Goal: Use online tool/utility: Use online tool/utility

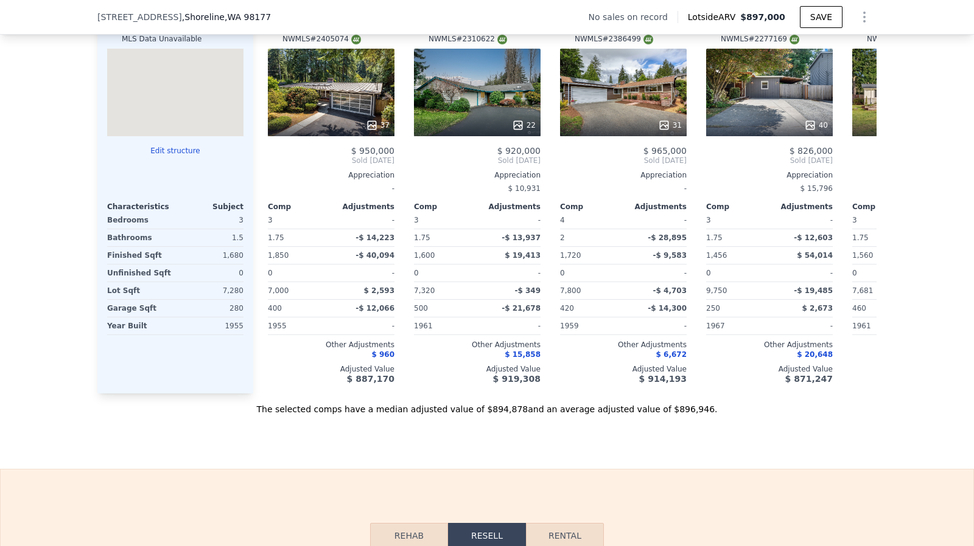
scroll to position [1712, 0]
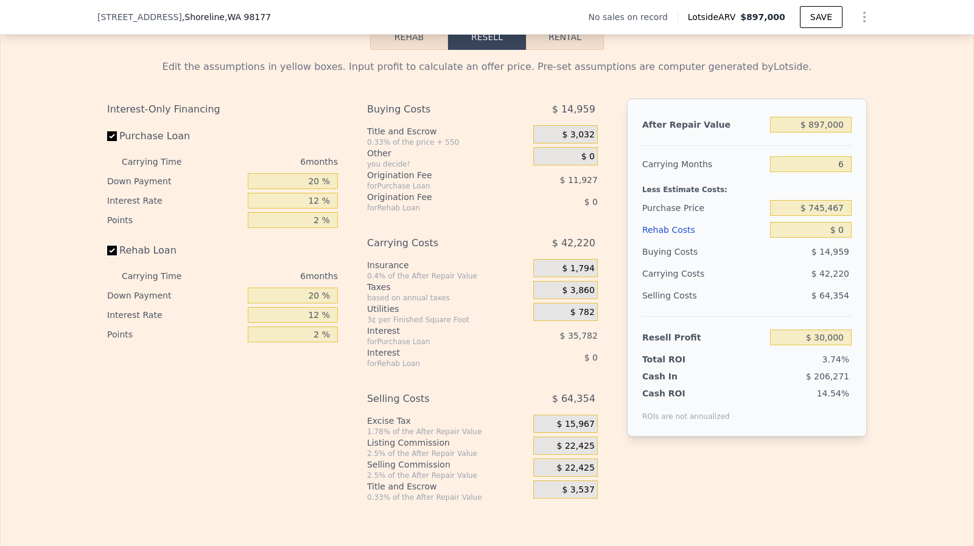
click at [108, 256] on input "Rehab Loan" at bounding box center [112, 251] width 10 height 10
checkbox input "false"
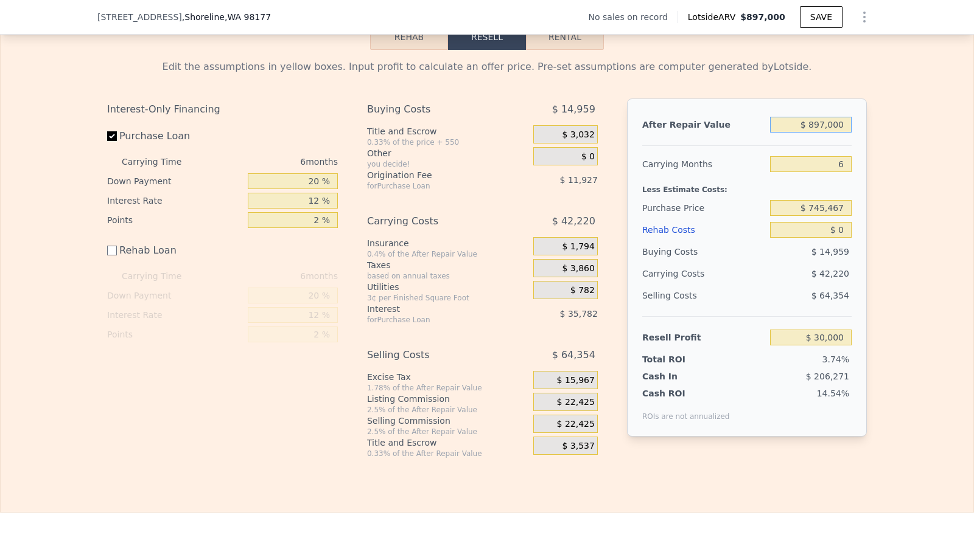
click at [843, 133] on input "$ 897,000" at bounding box center [811, 125] width 82 height 16
type input "$ 8"
type input "-$ 801,394"
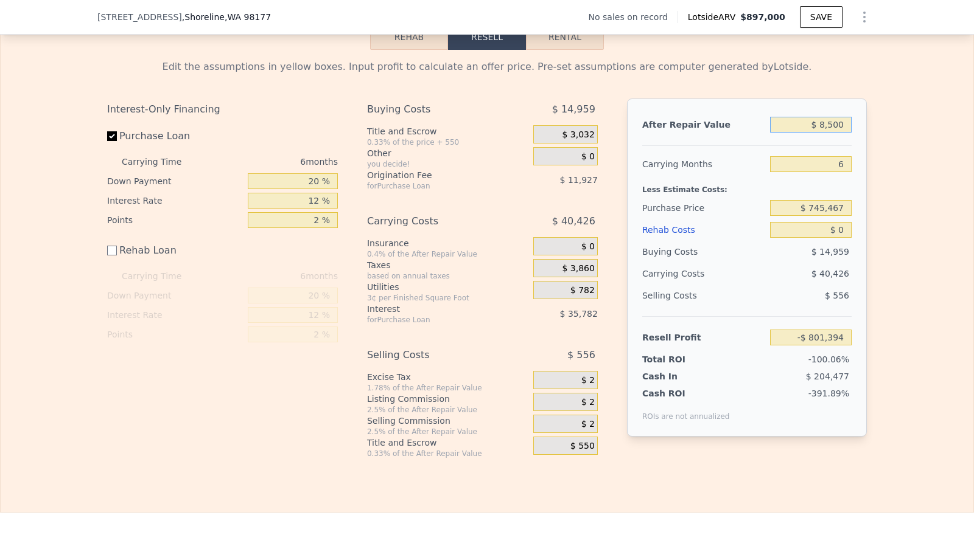
type input "$ 85,000"
type input "-$ 722,618"
type input "$ 850,000"
type input "-$ 13,563"
type input "$ 850,000"
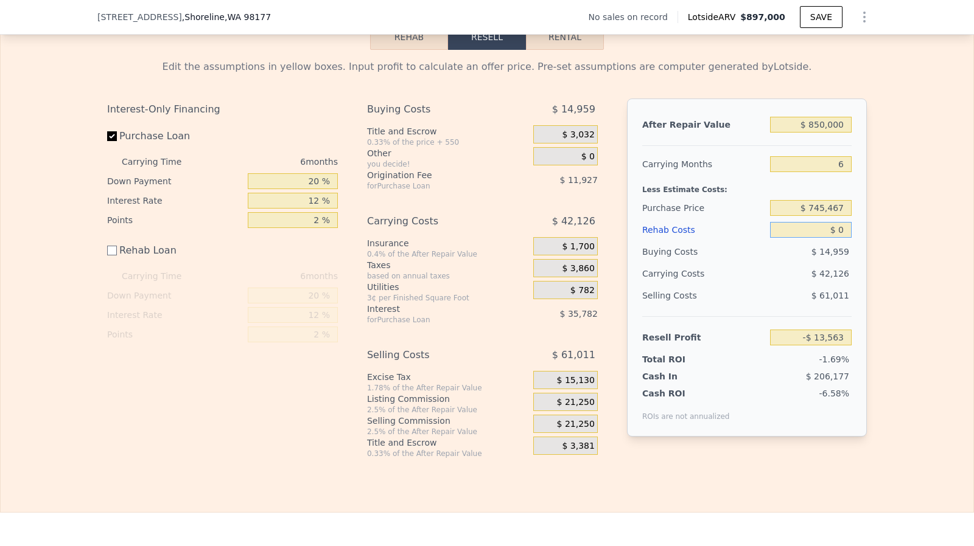
click at [845, 238] on input "$ 0" at bounding box center [811, 230] width 82 height 16
type input "$ 1"
type input "-$ 13,564"
type input "$ 120,000"
type input "-$ 133,563"
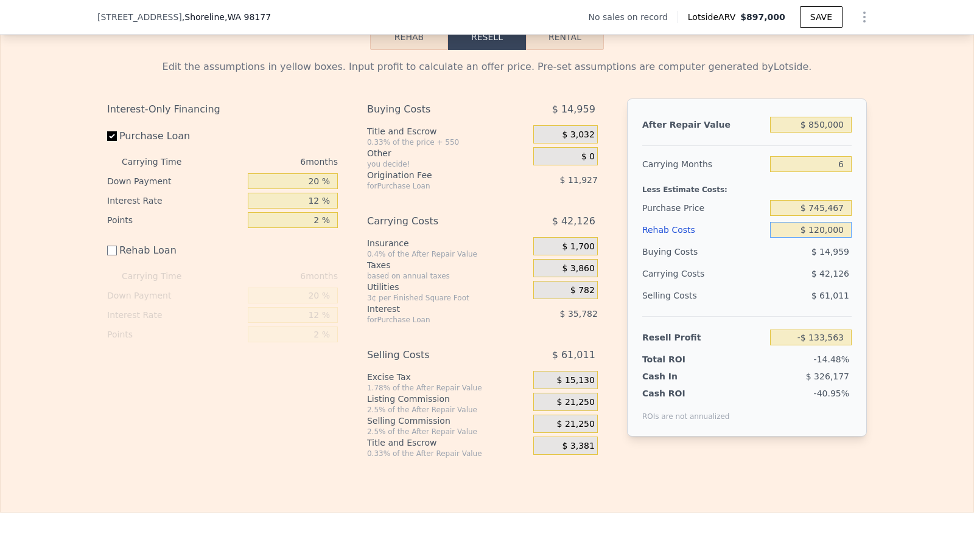
type input "$ 120,000"
click at [834, 216] on input "$ 745,467" at bounding box center [811, 208] width 82 height 16
type input "$ 550,000"
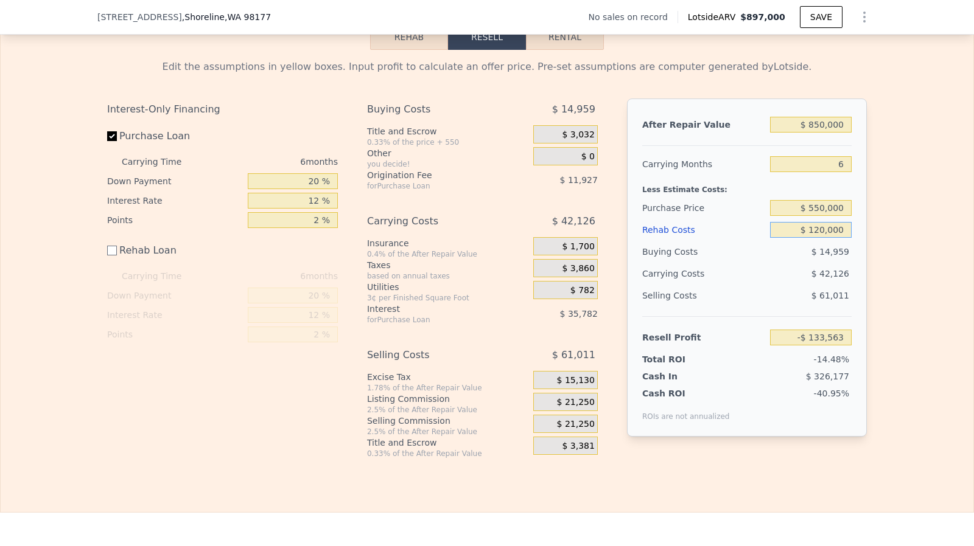
click at [828, 238] on input "$ 120,000" at bounding box center [811, 230] width 82 height 16
type input "$ 75,065"
click at [573, 408] on span "$ 21,250" at bounding box center [576, 402] width 38 height 11
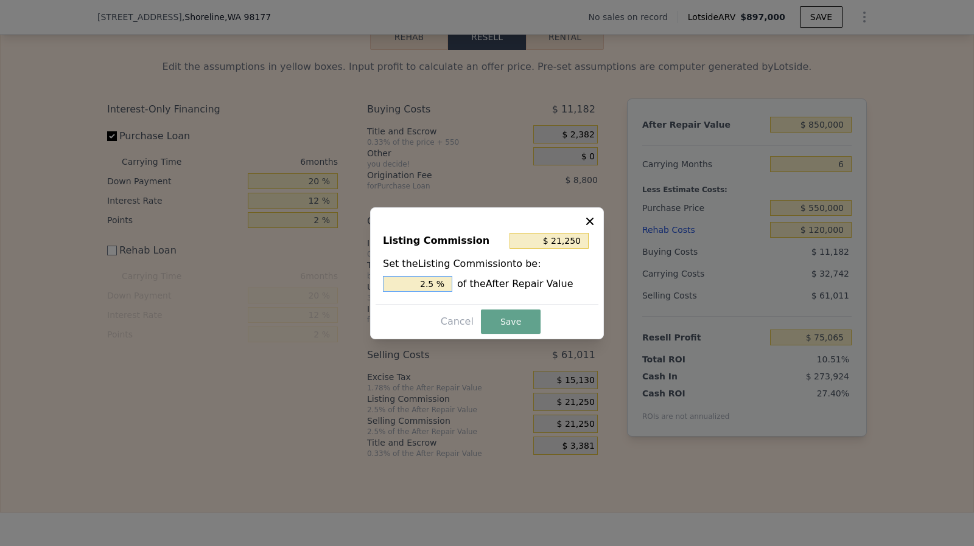
click at [446, 285] on input "2.5 %" at bounding box center [417, 284] width 69 height 16
type input "$ 17,000"
type input "2 %"
type input "$ 8,500"
type input "1. %"
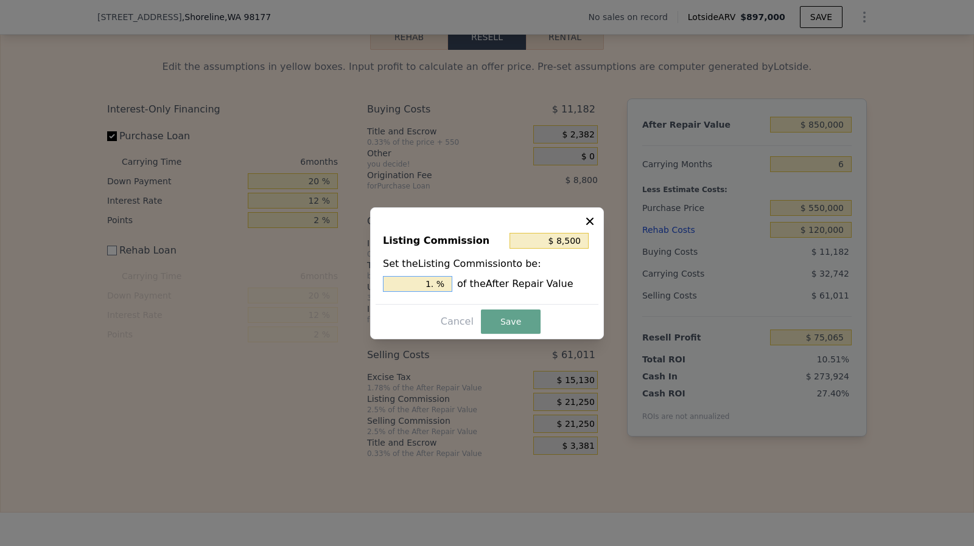
type input "$ 12,750"
type input "1.5 %"
click at [497, 313] on button "Save" at bounding box center [511, 322] width 60 height 24
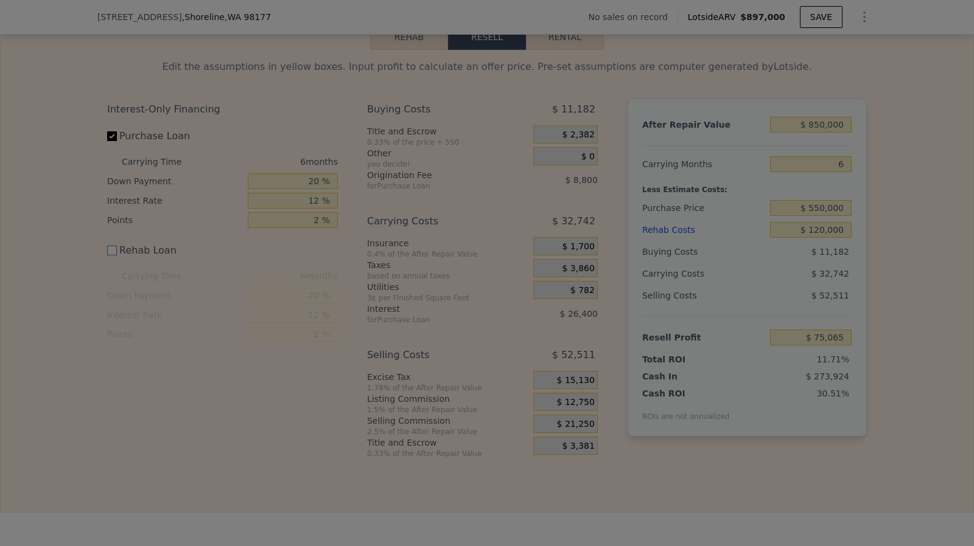
type input "$ 83,565"
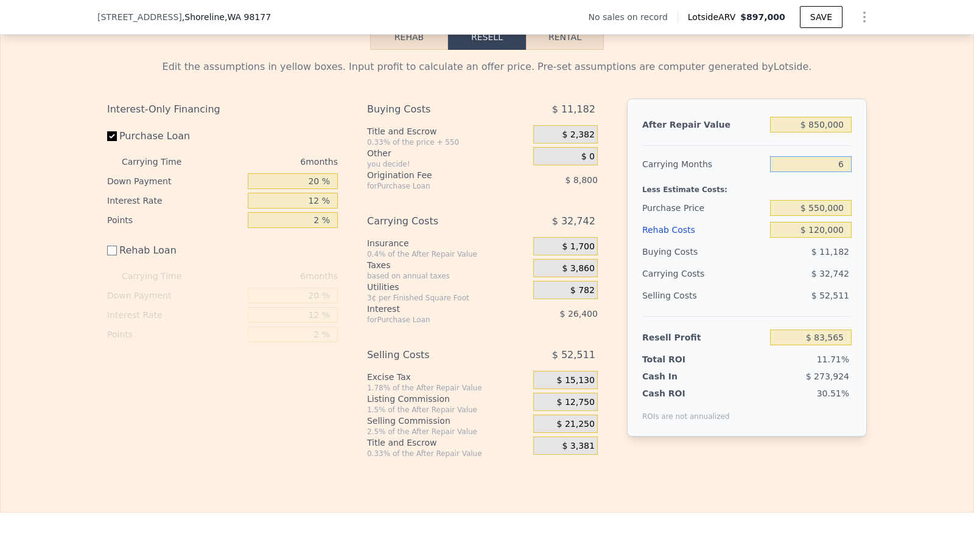
click at [841, 172] on input "6" at bounding box center [811, 164] width 82 height 16
type input "4"
type input "$ 94,479"
type input "4"
click at [834, 129] on div "$ 850,000" at bounding box center [811, 125] width 82 height 22
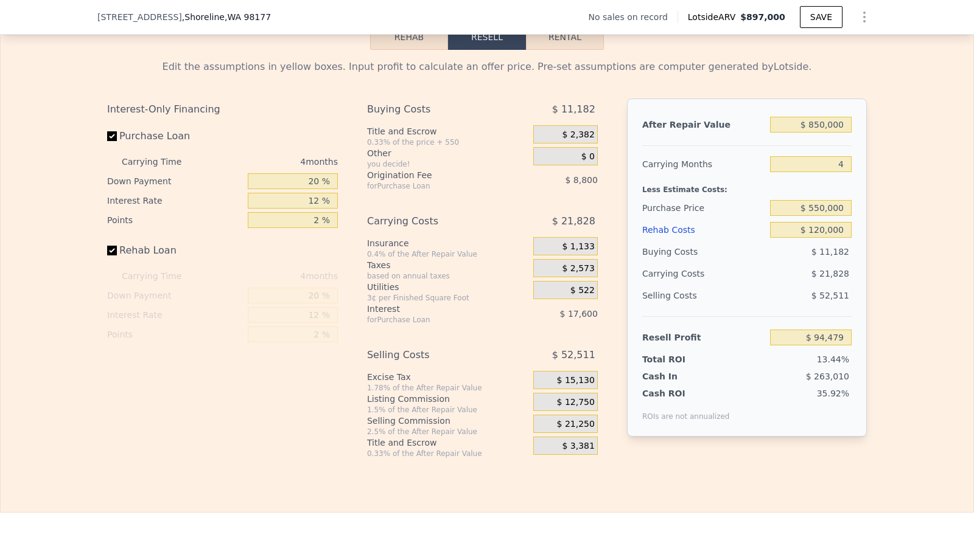
checkbox input "true"
type input "$ 897,000"
type input "6"
type input "$ 0"
type input "$ 30,000"
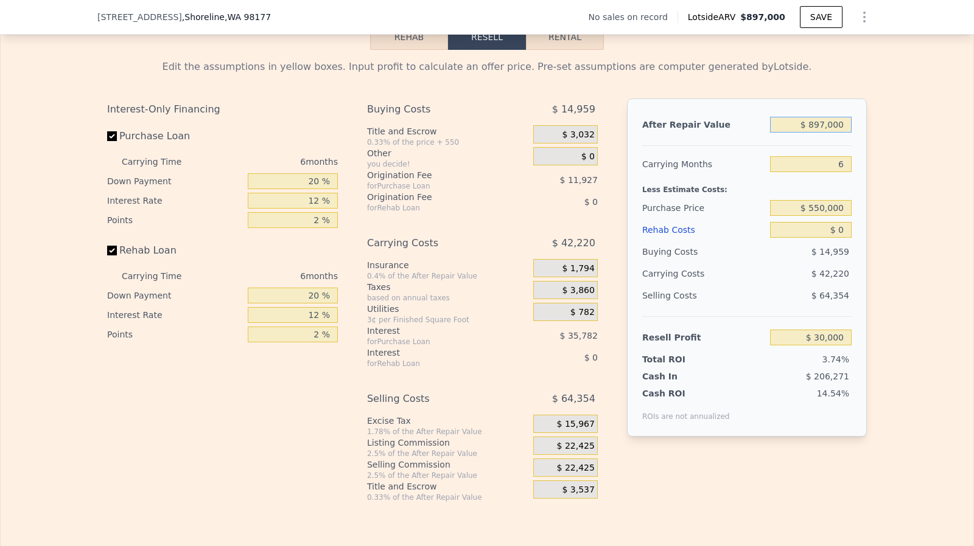
click at [821, 133] on input "$ 897,000" at bounding box center [811, 125] width 82 height 16
click at [817, 133] on input "$ 897,000" at bounding box center [811, 125] width 82 height 16
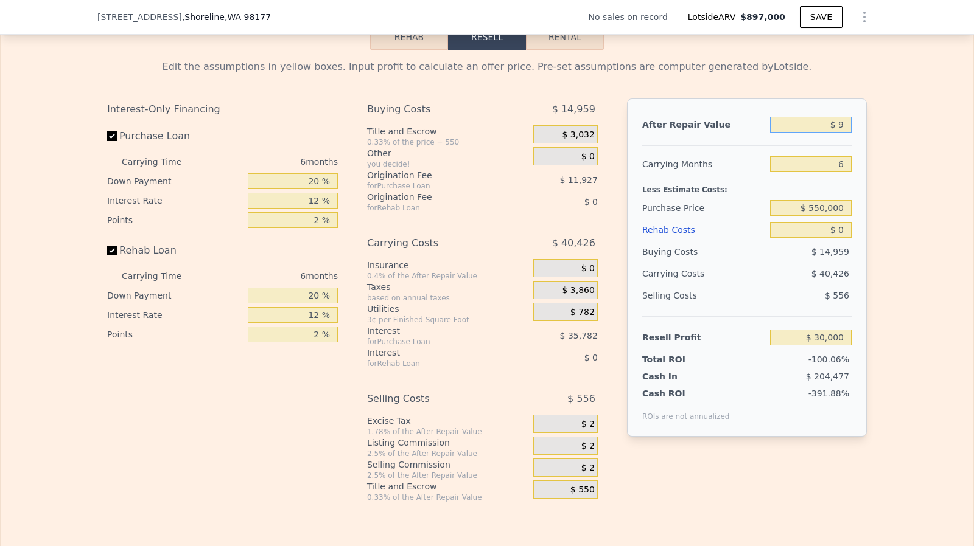
type input "$ 90"
type input "-$ 801,318"
type input "$ 900"
type input "-$ 800,569"
type input "$ 9,000"
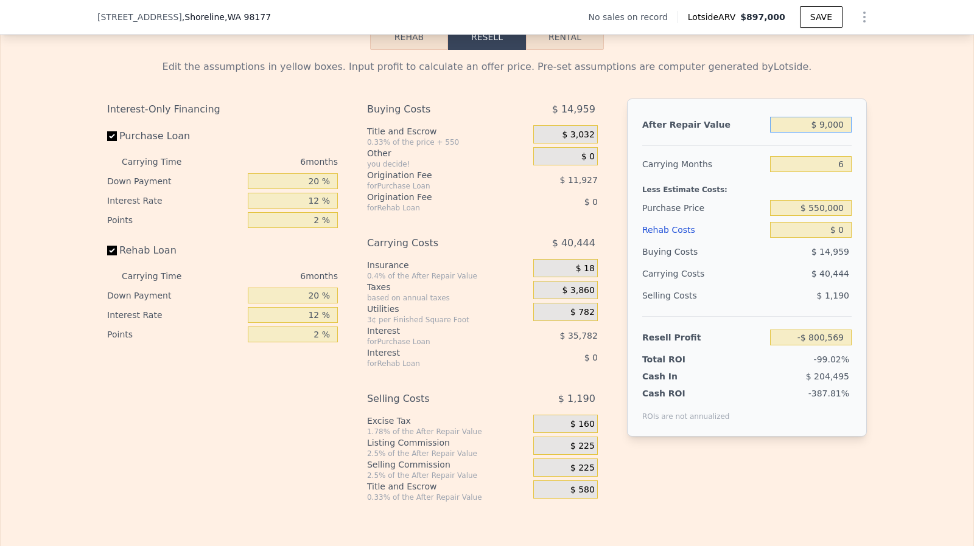
type input "-$ 793,060"
type input "$ 90,000"
type input "-$ 717,984"
type input "$ 900,000"
type input "$ 32,781"
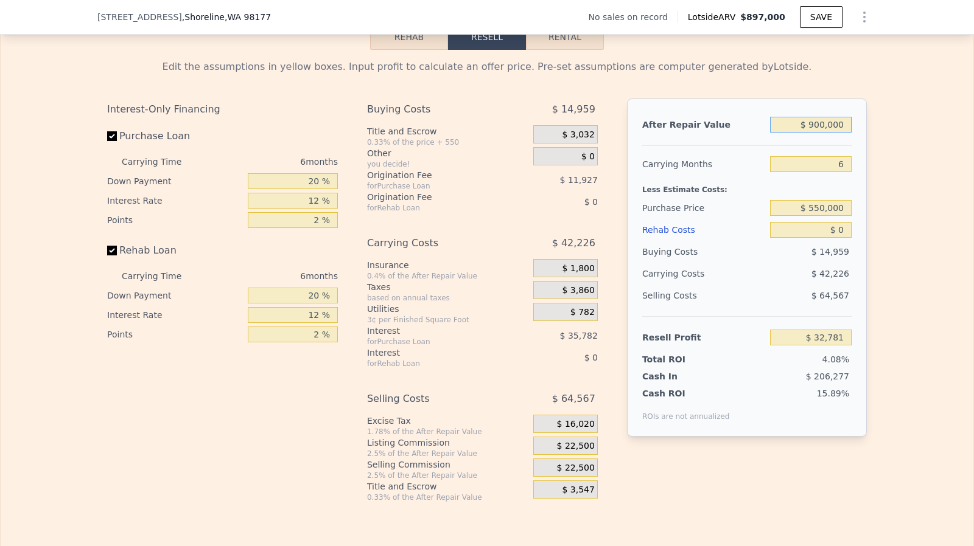
type input "$ 900,000"
click at [108, 256] on input "Rehab Loan" at bounding box center [112, 251] width 10 height 10
checkbox input "false"
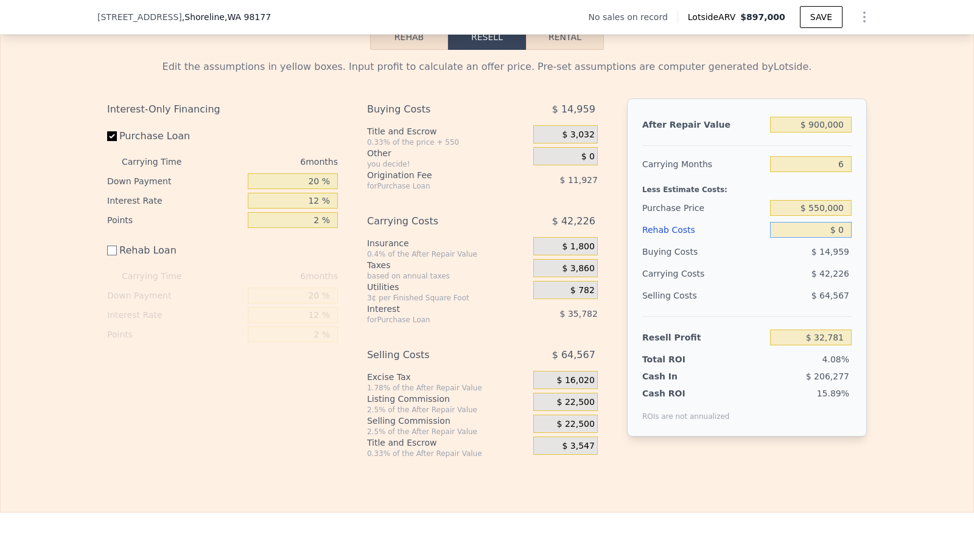
click at [842, 238] on input "$ 0" at bounding box center [811, 230] width 82 height 16
type input "$ 120,000"
type input "-$ 87,219"
type input "$ 120,000"
click at [579, 408] on span "$ 22,500" at bounding box center [576, 402] width 38 height 11
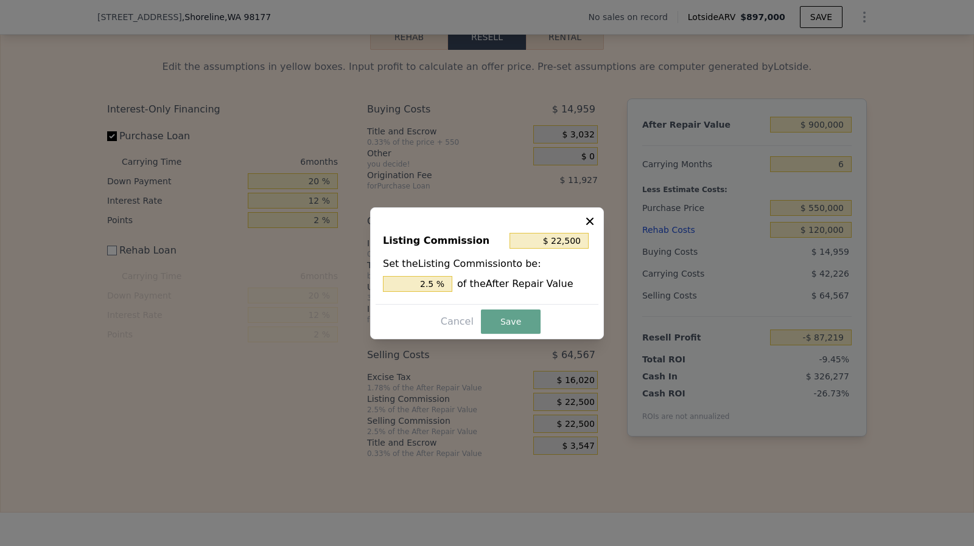
click at [444, 291] on div "Listing Commission $ 22,500 Set the Listing Commission to be: 2.5 % of the Afte…" at bounding box center [486, 264] width 223 height 82
click at [442, 289] on input "2.5 %" at bounding box center [417, 284] width 69 height 16
type input "$ 18,000"
type input "2 %"
type input "$ 9,000"
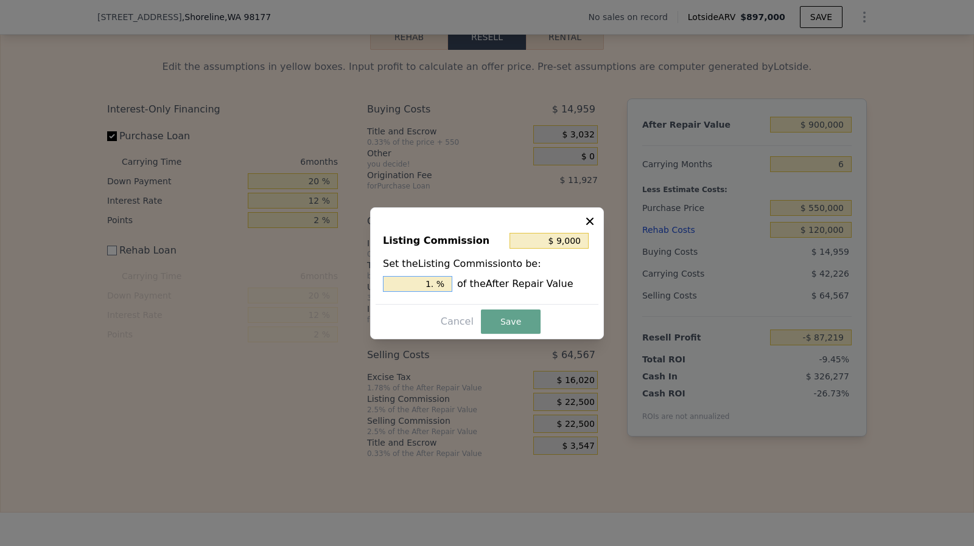
type input "1.5 %"
type input "$ 13,500"
type input "1.5 %"
click at [504, 321] on button "Save" at bounding box center [511, 322] width 60 height 24
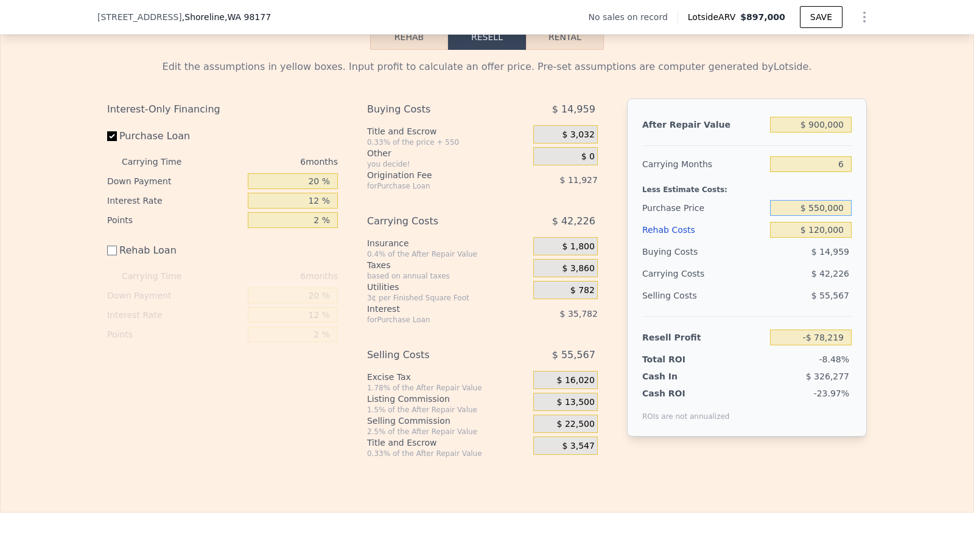
click at [824, 216] on input "$ 550,000" at bounding box center [811, 208] width 82 height 16
click at [826, 238] on input "$ 120,000" at bounding box center [811, 230] width 82 height 16
type input "$ 130,409"
click at [832, 216] on input "$ 550,000" at bounding box center [811, 208] width 82 height 16
click at [832, 238] on input "$ 120,000" at bounding box center [811, 230] width 82 height 16
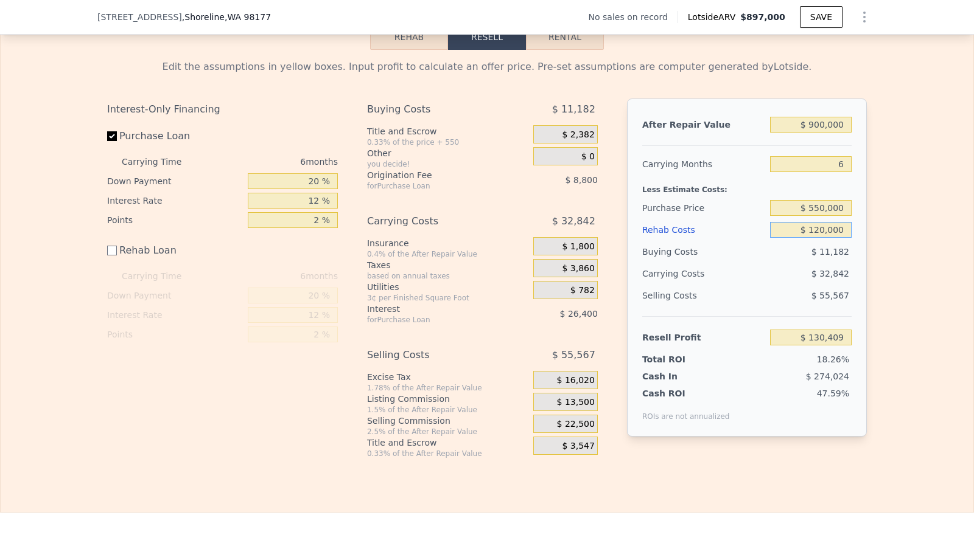
click at [829, 238] on input "$ 120,000" at bounding box center [811, 230] width 82 height 16
click at [108, 256] on input "Rehab Loan" at bounding box center [112, 251] width 10 height 10
checkbox input "true"
type input "$ 122,729"
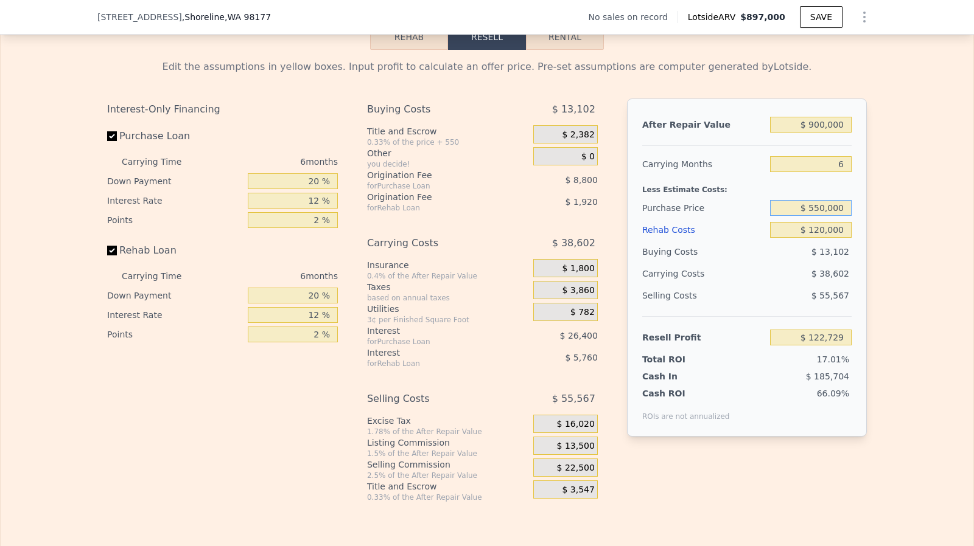
click at [818, 216] on input "$ 550,000" at bounding box center [811, 208] width 82 height 16
type input "$ 580,000"
click at [829, 238] on input "$ 120,000" at bounding box center [811, 230] width 82 height 16
type input "$ 90,710"
click at [838, 216] on input "$ 580,000" at bounding box center [811, 208] width 82 height 16
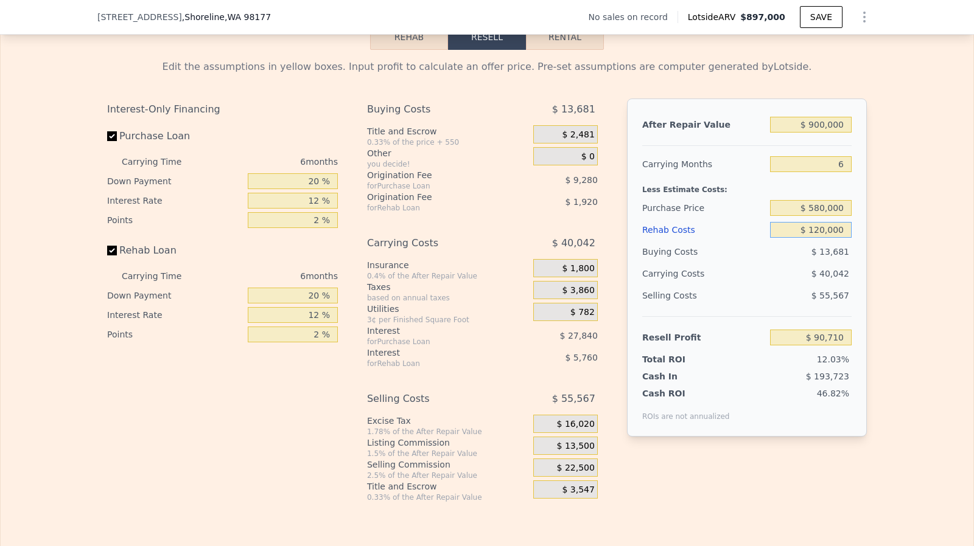
click at [828, 238] on input "$ 120,000" at bounding box center [811, 230] width 82 height 16
click at [573, 452] on span "$ 13,500" at bounding box center [576, 446] width 38 height 11
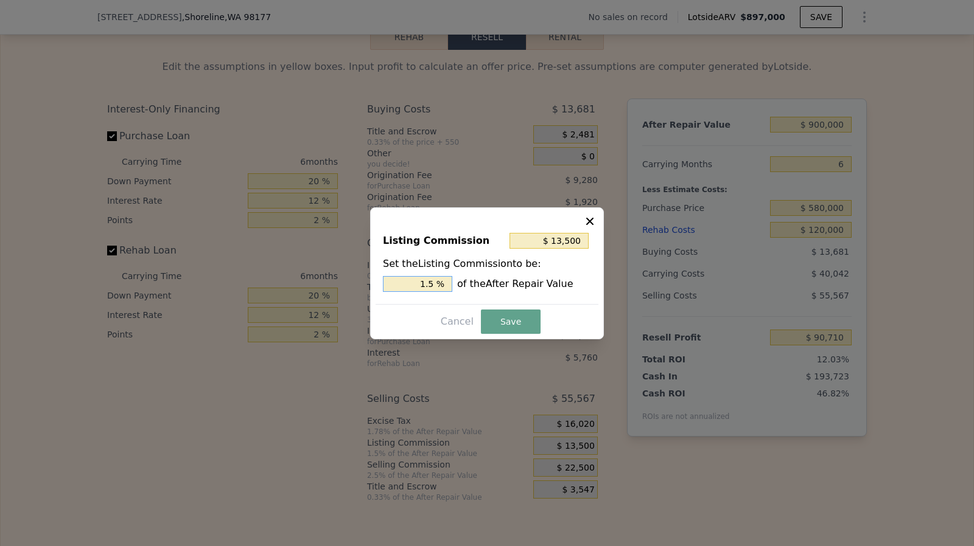
click at [436, 289] on input "1.5 %" at bounding box center [417, 284] width 69 height 16
type input "$ 9,000"
type input "1 %"
type input "$ 0"
type input "0 %"
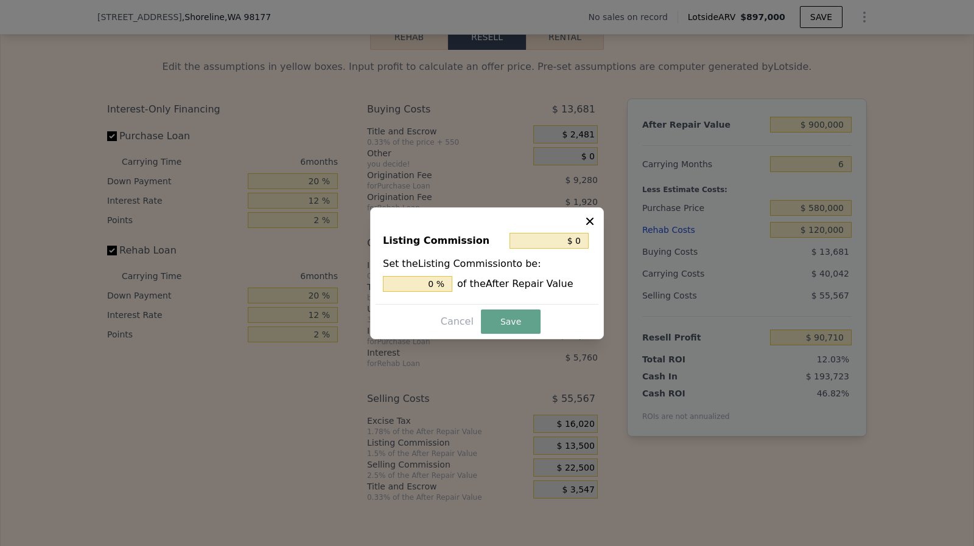
click at [510, 316] on button "Save" at bounding box center [511, 322] width 60 height 24
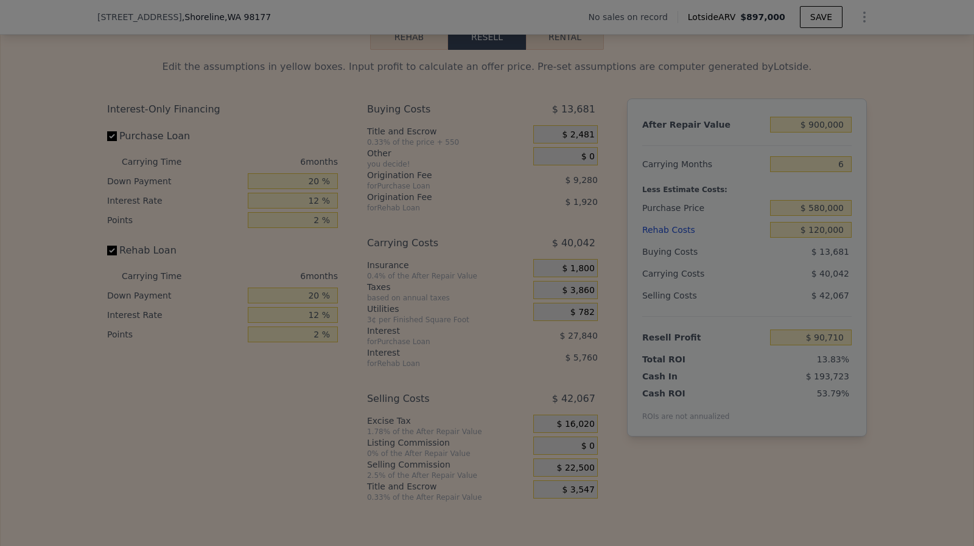
type input "$ 104,210"
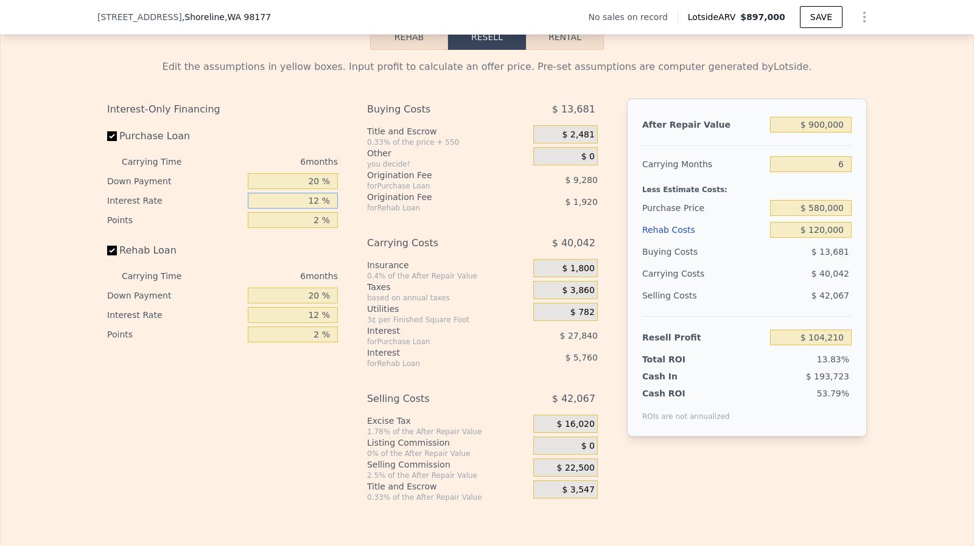
click at [319, 209] on input "12 %" at bounding box center [293, 201] width 90 height 16
type input "1 %"
type input "$ 129,728"
type input "10 %"
type input "$ 108,848"
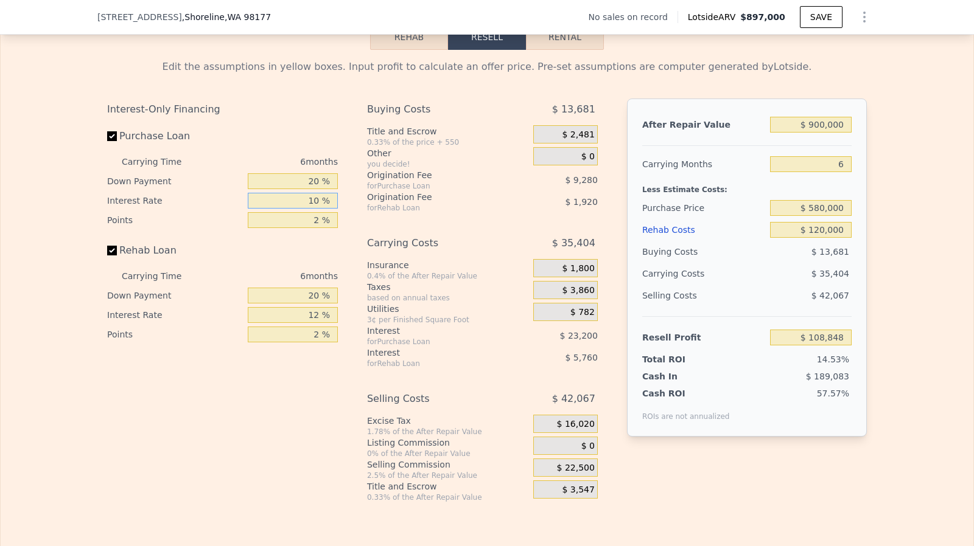
type input "10 %"
click at [315, 189] on input "20 %" at bounding box center [293, 181] width 90 height 16
type input "2 %"
type input "$ 101,540"
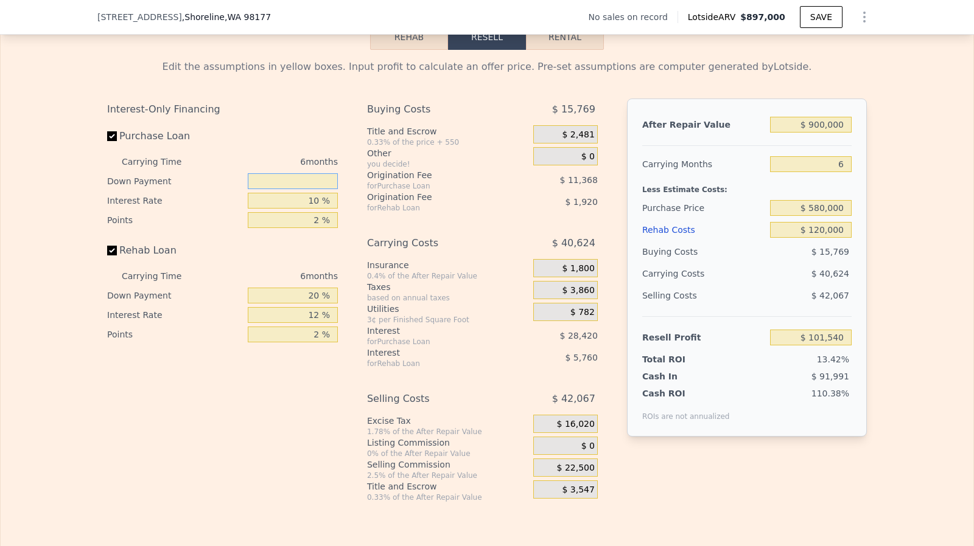
type input "0 %"
type input "$ 100,732"
type input "10 %"
type input "$ 104,790"
type input "10 %"
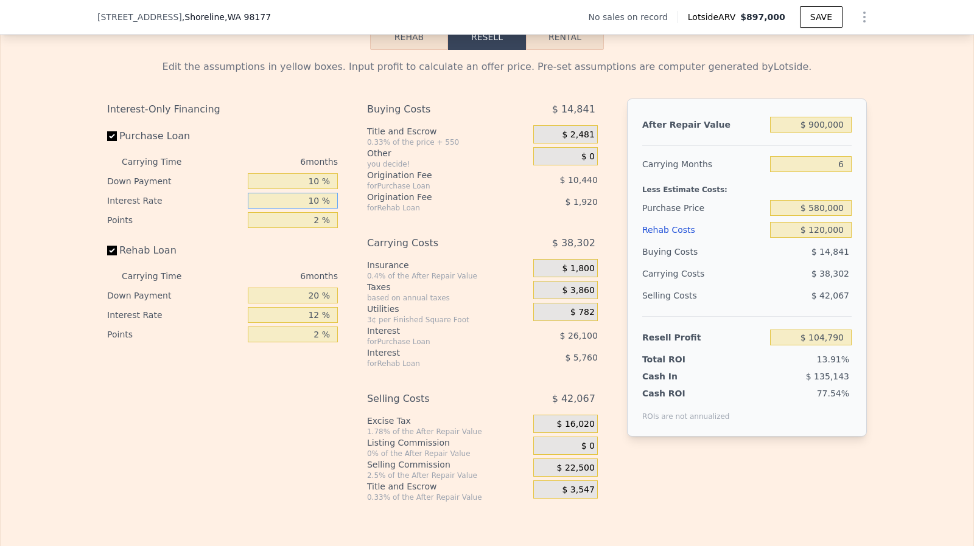
click at [313, 209] on input "10 %" at bounding box center [293, 201] width 90 height 16
click at [318, 228] on input "2 %" at bounding box center [293, 220] width 90 height 16
click at [315, 304] on input "20 %" at bounding box center [293, 296] width 90 height 16
click at [552, 254] on div "$ 38,302" at bounding box center [552, 243] width 90 height 22
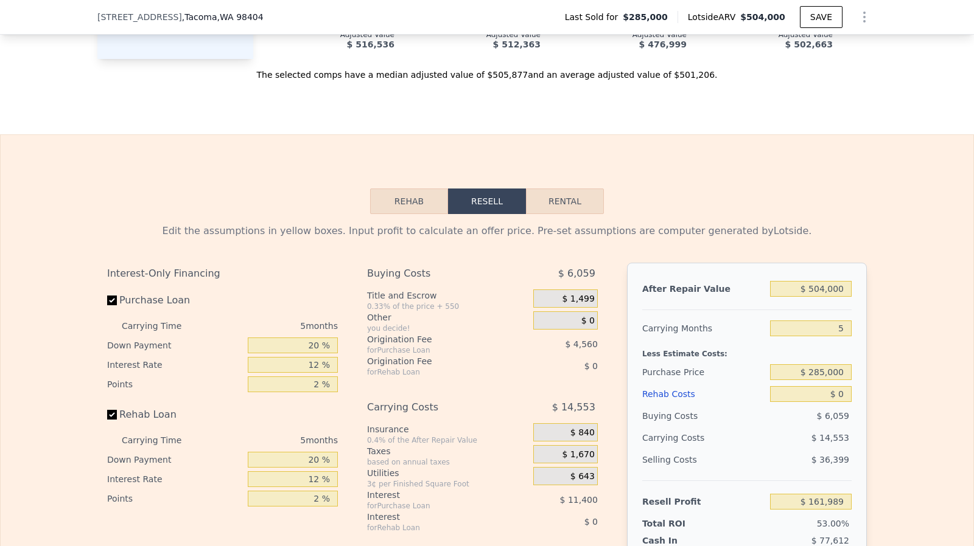
scroll to position [1754, 0]
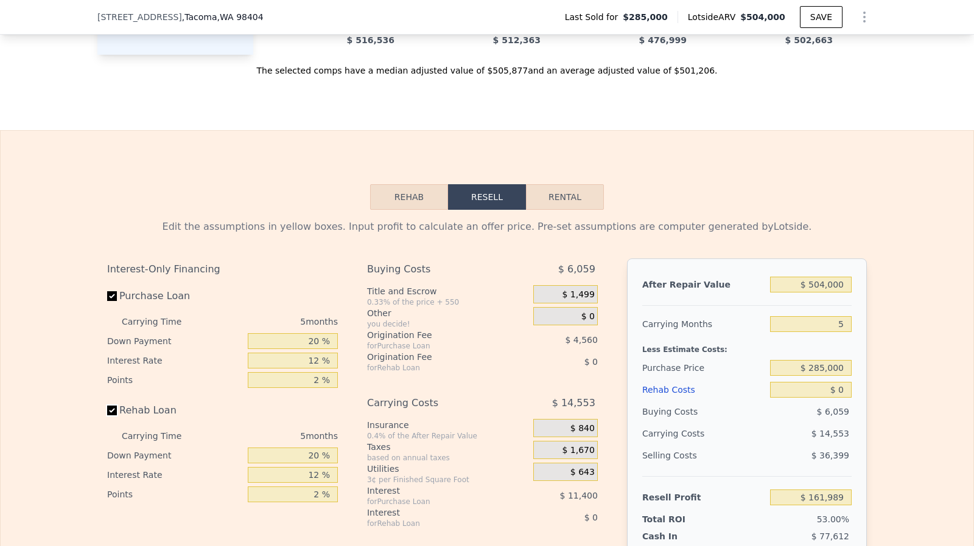
click at [108, 416] on input "Rehab Loan" at bounding box center [112, 411] width 10 height 10
checkbox input "false"
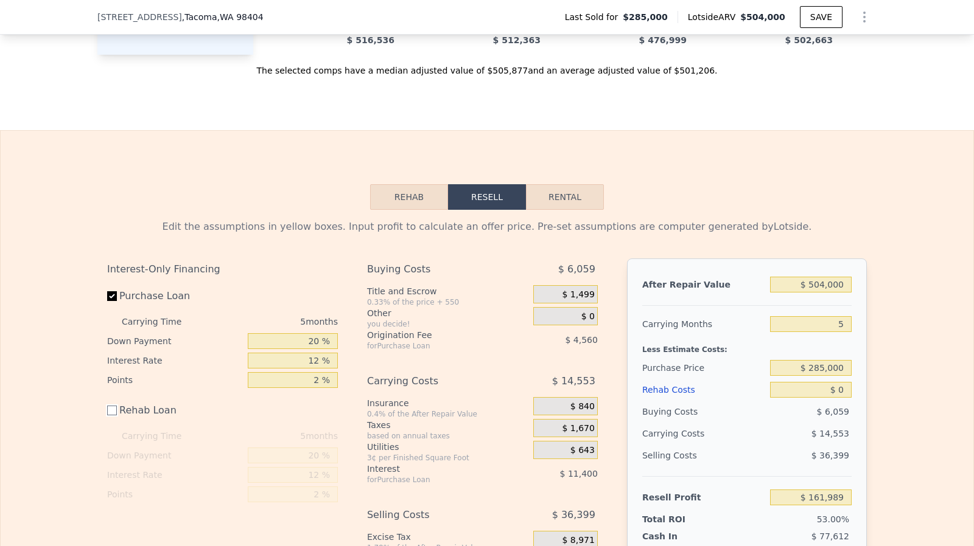
scroll to position [1880, 0]
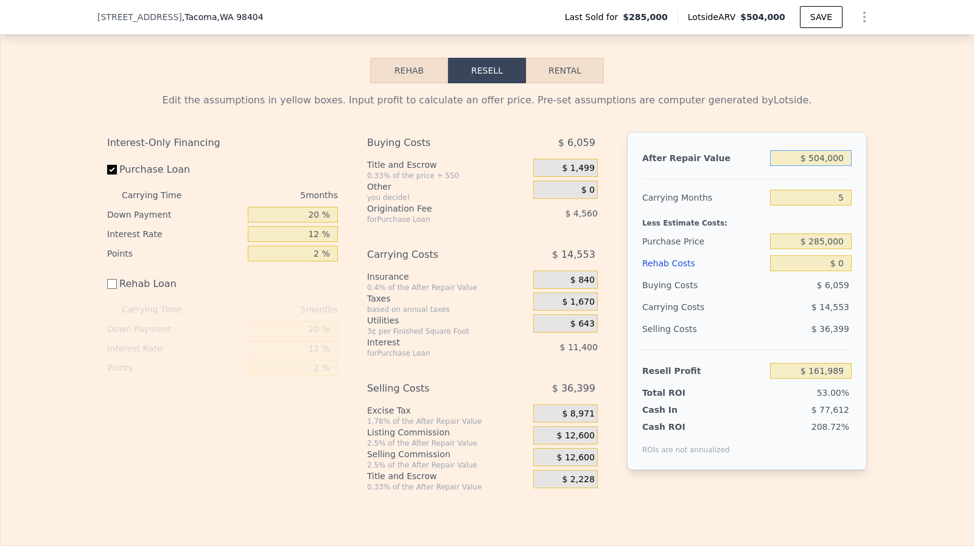
click at [823, 165] on input "$ 504,000" at bounding box center [811, 158] width 82 height 16
type input "$ 500"
type input "-$ 304,860"
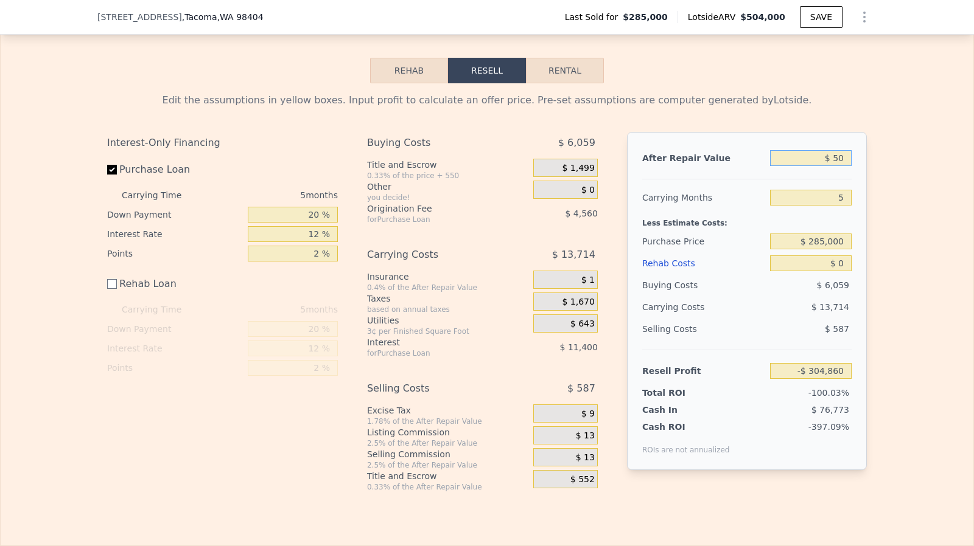
type input "$ 5"
type input "-$ 305,317"
click at [845, 166] on input "$ 5" at bounding box center [811, 158] width 82 height 16
type input "$ 400,000"
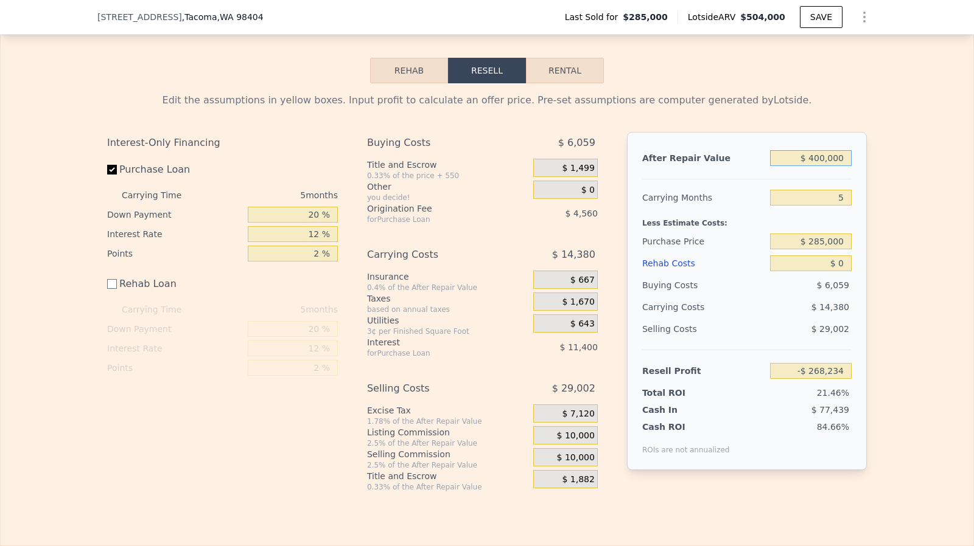
type input "$ 65,559"
type input "$ 400,000"
click at [835, 249] on input "$ 285,000" at bounding box center [811, 242] width 82 height 16
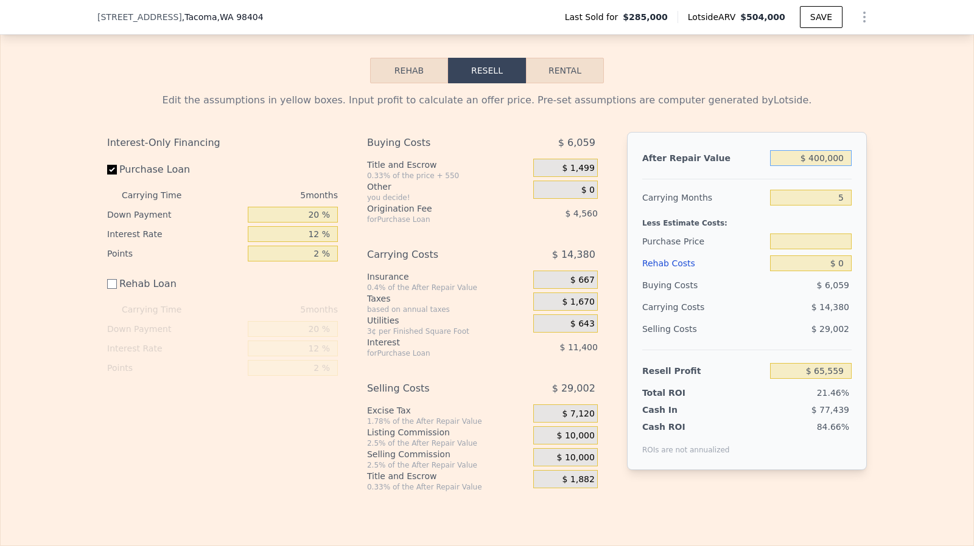
click at [816, 166] on input "$ 400,000" at bounding box center [811, 158] width 82 height 16
click at [849, 212] on div "After Repair Value Carrying Months 5 Less Estimate Costs: Purchase Price Rehab …" at bounding box center [747, 301] width 240 height 338
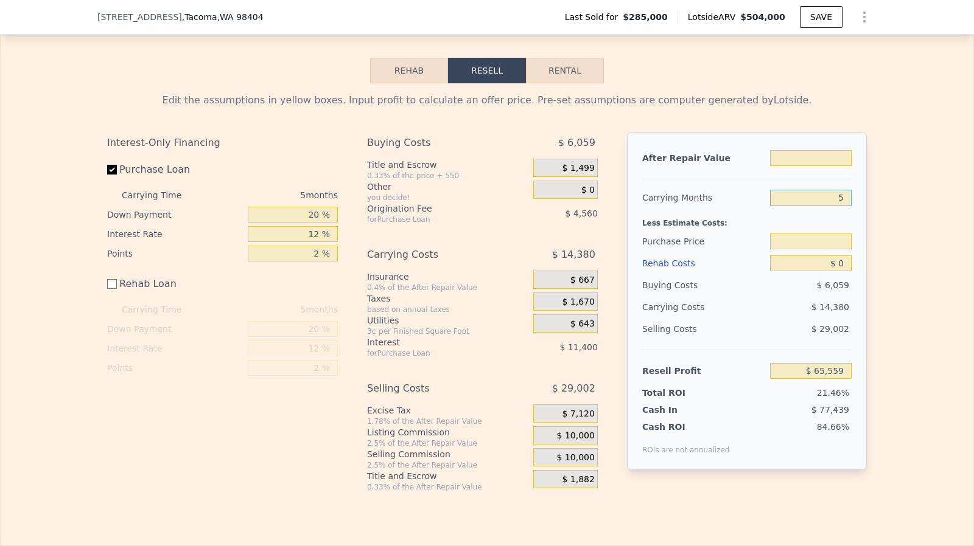
click at [846, 206] on input "5" at bounding box center [811, 198] width 82 height 16
click at [834, 166] on input "text" at bounding box center [811, 158] width 82 height 16
type input "$ 4"
type input "$ 285,000"
type input "$ 40,000"
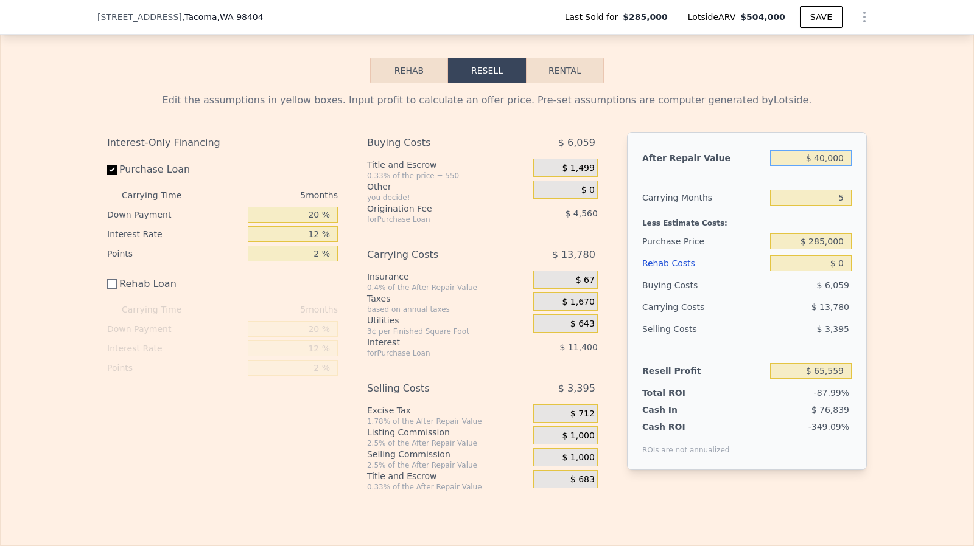
type input "-$ 301,613"
type input "$ 400,000"
type input "$ 65,559"
type input "$ 400,000"
click at [830, 249] on input "$ 285,000" at bounding box center [811, 242] width 82 height 16
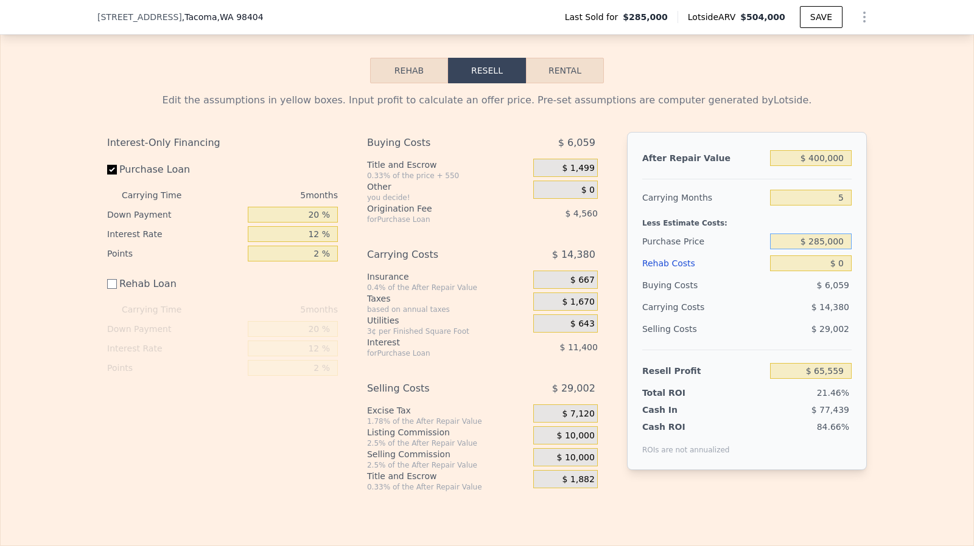
click at [830, 249] on input "$ 285,000" at bounding box center [811, 242] width 82 height 16
type input "$ 4"
click at [834, 271] on input "$ 0" at bounding box center [811, 264] width 82 height 16
click at [840, 249] on input "text" at bounding box center [811, 242] width 82 height 16
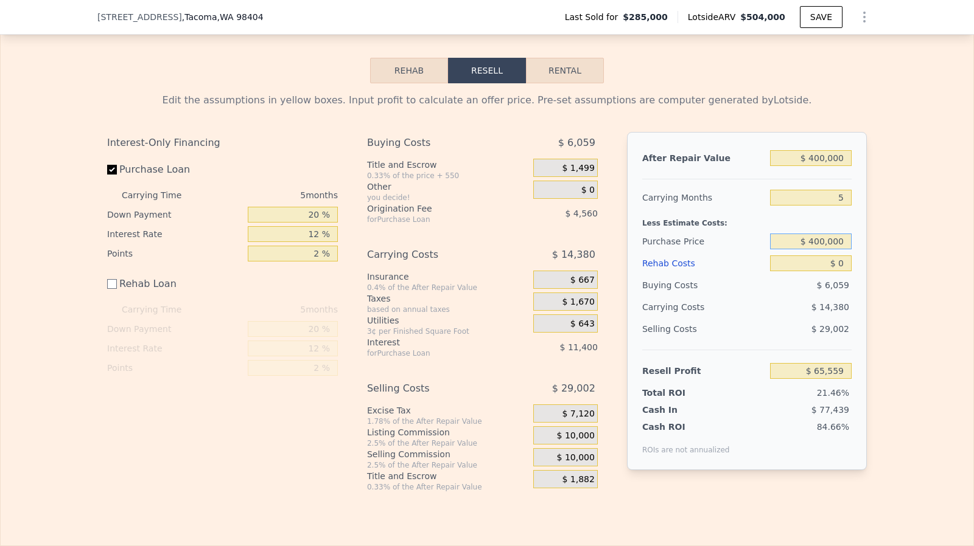
type input "$ 400,000"
click at [841, 271] on input "$ 0" at bounding box center [811, 264] width 82 height 16
type input "-$ 56,264"
click at [830, 249] on input "$ 400,000" at bounding box center [811, 242] width 82 height 16
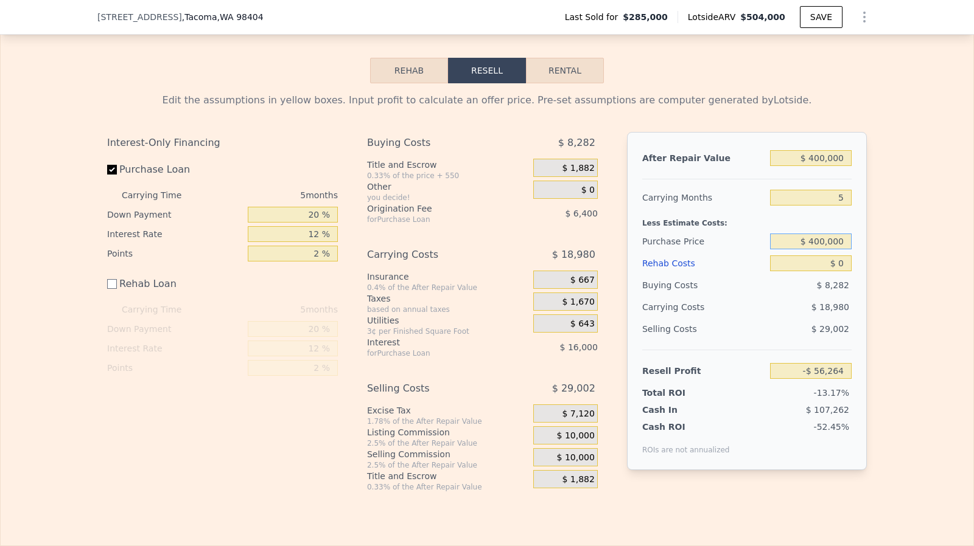
click at [830, 249] on input "$ 400,000" at bounding box center [811, 242] width 82 height 16
type input "$ 310,000"
click at [828, 166] on input "$ 400,000" at bounding box center [811, 158] width 82 height 16
type input "$ 39,076"
click at [588, 442] on span "$ 10,000" at bounding box center [576, 436] width 38 height 11
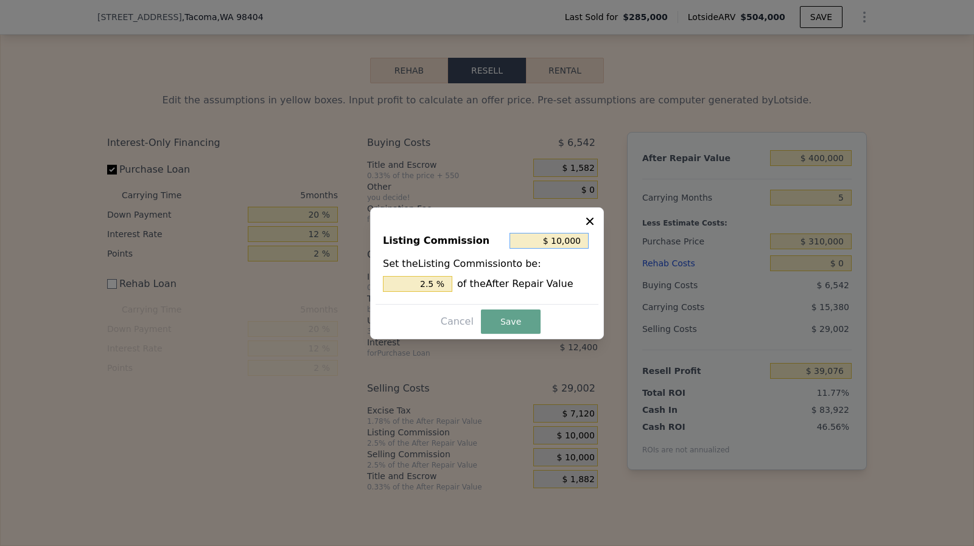
click at [580, 244] on input "$ 10,000" at bounding box center [548, 241] width 79 height 16
type input "$ 5"
type input "0.001 %"
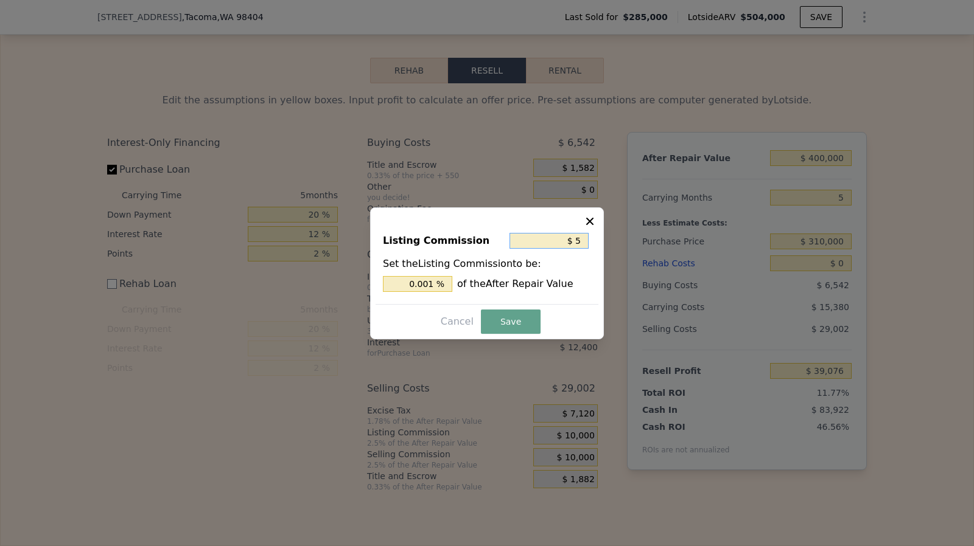
type input "$ 50"
type input "0.013 %"
type input "$ 500"
type input "0.125 %"
type input "$ 5,000"
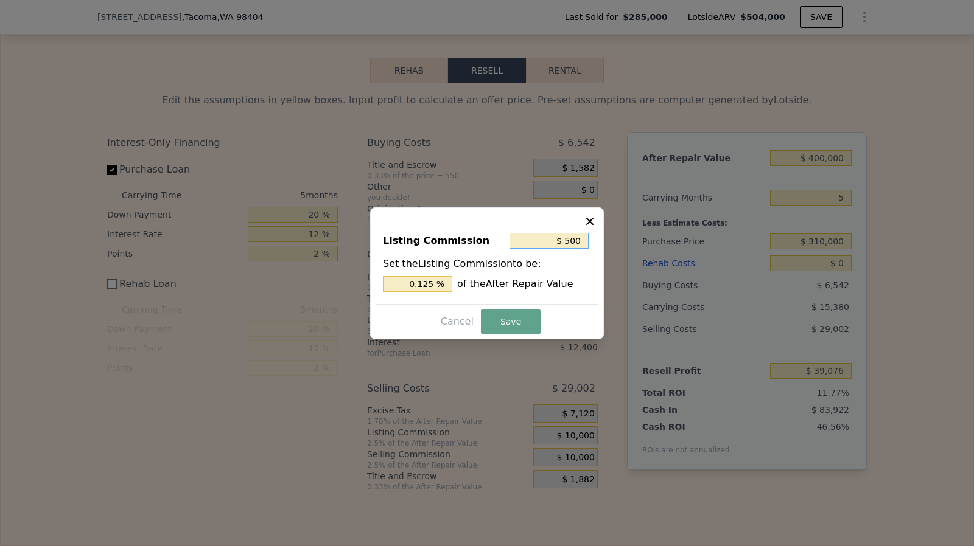
type input "1.25 %"
type input "$ 5,000"
click at [521, 313] on button "Save" at bounding box center [511, 322] width 60 height 24
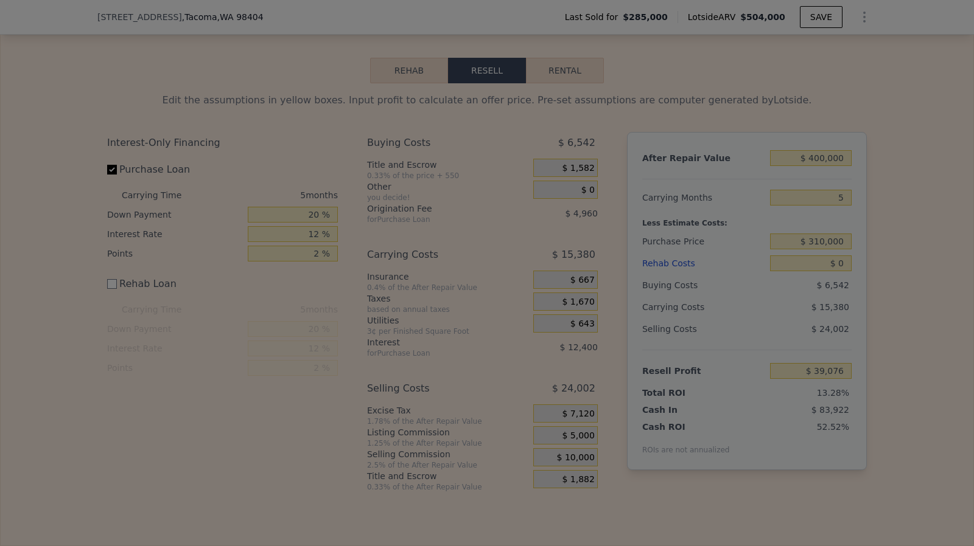
type input "$ 44,076"
click at [110, 181] on label "Purchase Loan" at bounding box center [175, 170] width 136 height 22
click at [110, 175] on input "Purchase Loan" at bounding box center [112, 170] width 10 height 10
checkbox input "false"
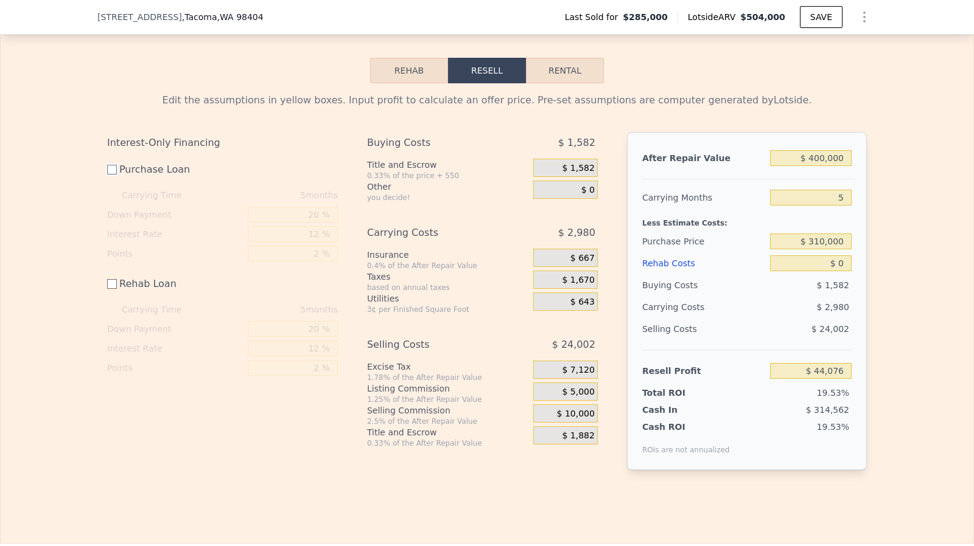
type input "$ 61,436"
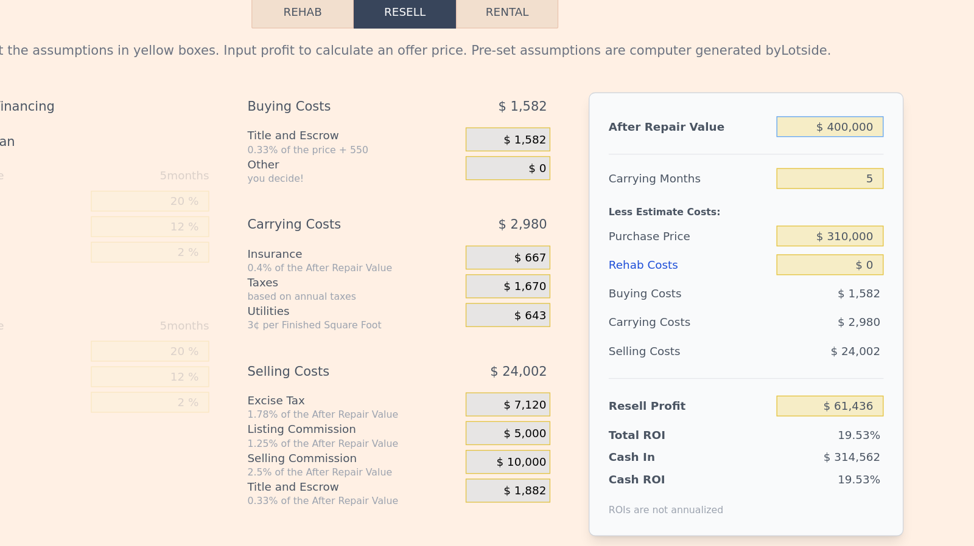
drag, startPoint x: 795, startPoint y: 170, endPoint x: 836, endPoint y: 398, distance: 231.9
click at [836, 398] on div "After Repair Value $ 400,000 Carrying Months 5 Less Estimate Costs: Purchase Pr…" at bounding box center [747, 301] width 240 height 338
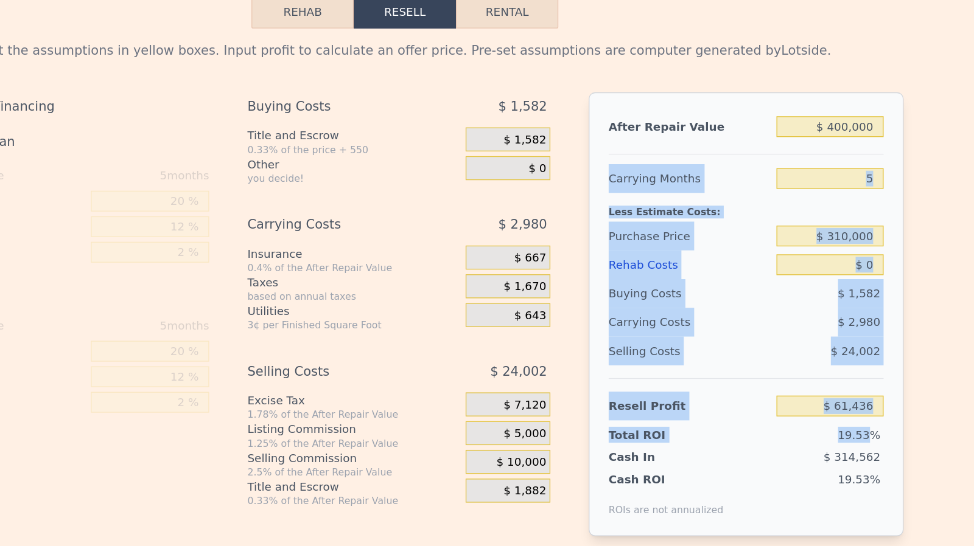
drag, startPoint x: 837, startPoint y: 399, endPoint x: 724, endPoint y: 184, distance: 242.0
click at [724, 184] on div "After Repair Value $ 400,000 Carrying Months 5 Less Estimate Costs: Purchase Pr…" at bounding box center [747, 301] width 240 height 338
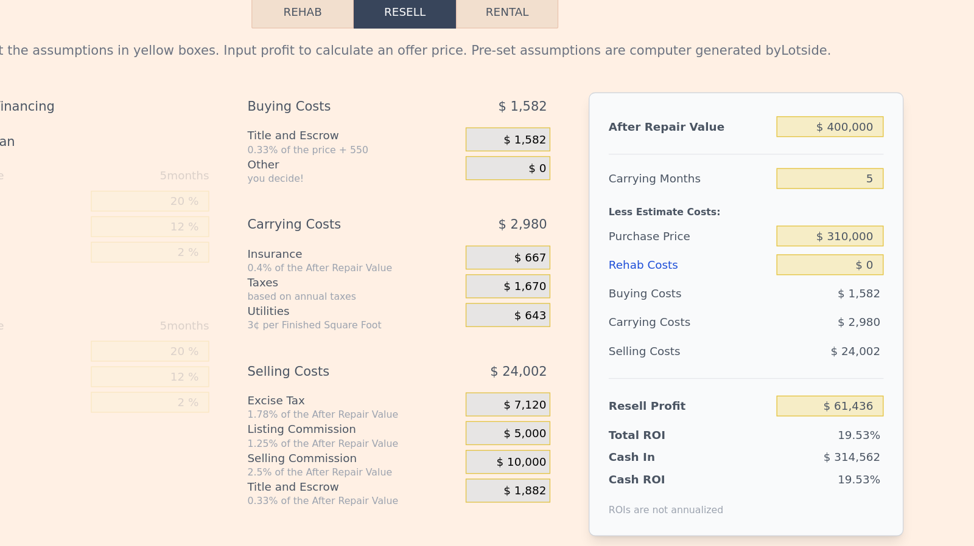
click at [563, 398] on span "$ 5,000" at bounding box center [578, 392] width 32 height 11
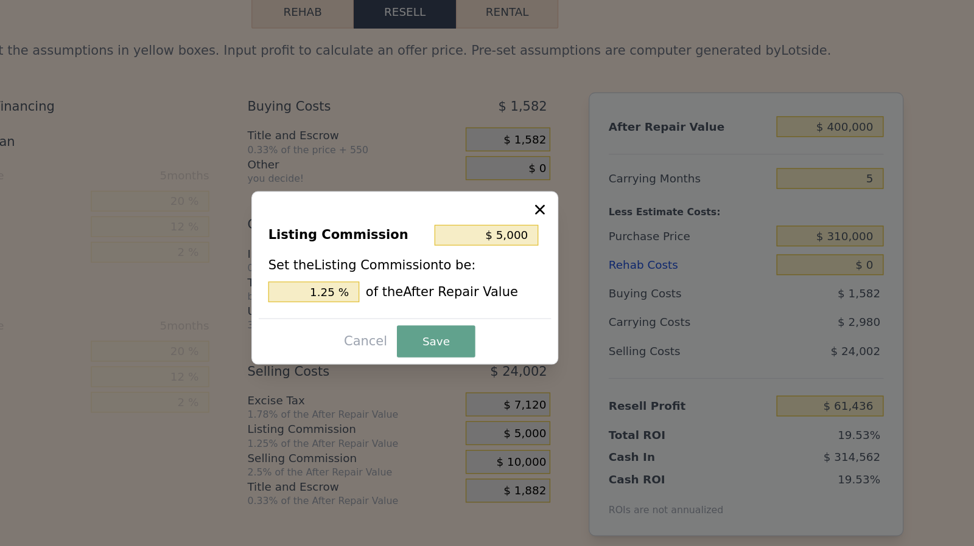
click at [587, 224] on icon at bounding box center [589, 220] width 7 height 7
